Goal: Navigation & Orientation: Go to known website

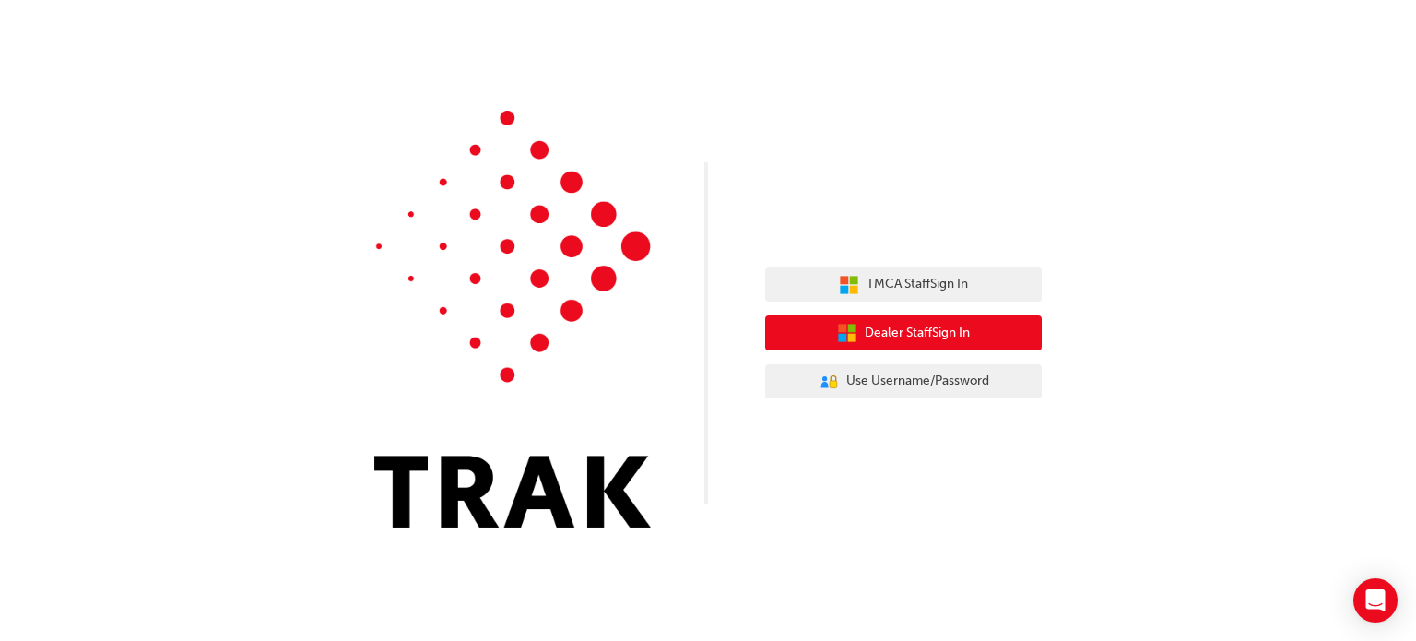
click at [895, 335] on span "Dealer Staff Sign In" at bounding box center [916, 333] width 105 height 21
